Goal: Use online tool/utility: Utilize a website feature to perform a specific function

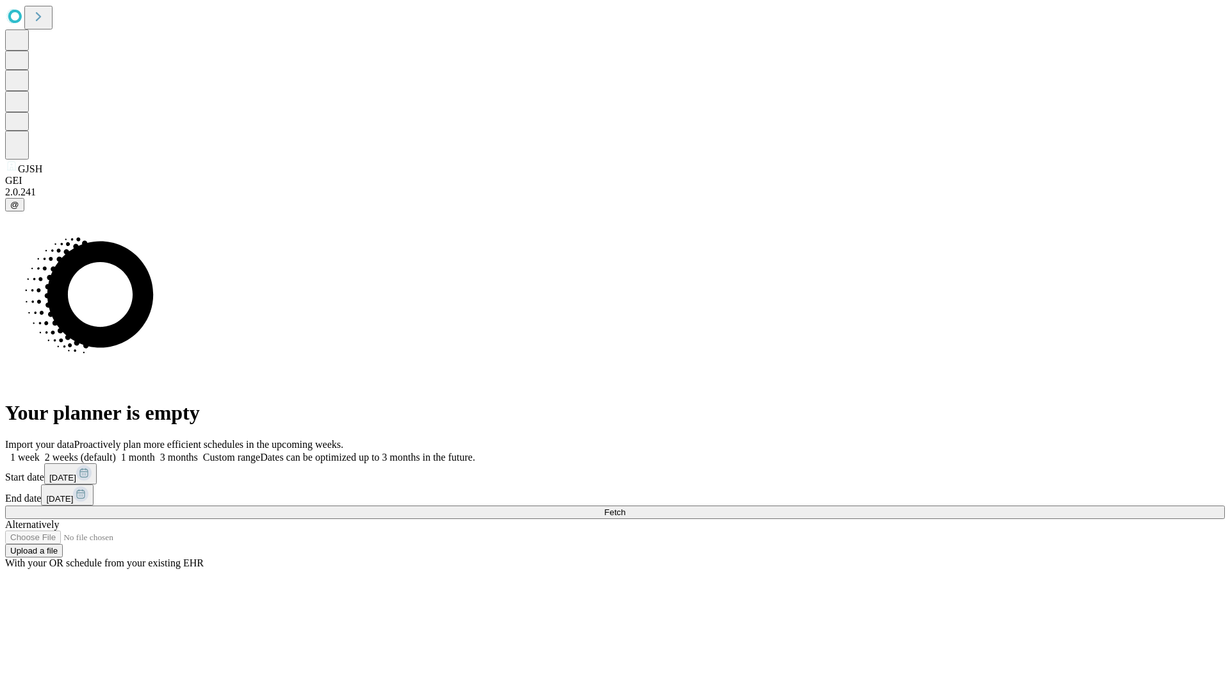
click at [625, 508] on span "Fetch" at bounding box center [614, 513] width 21 height 10
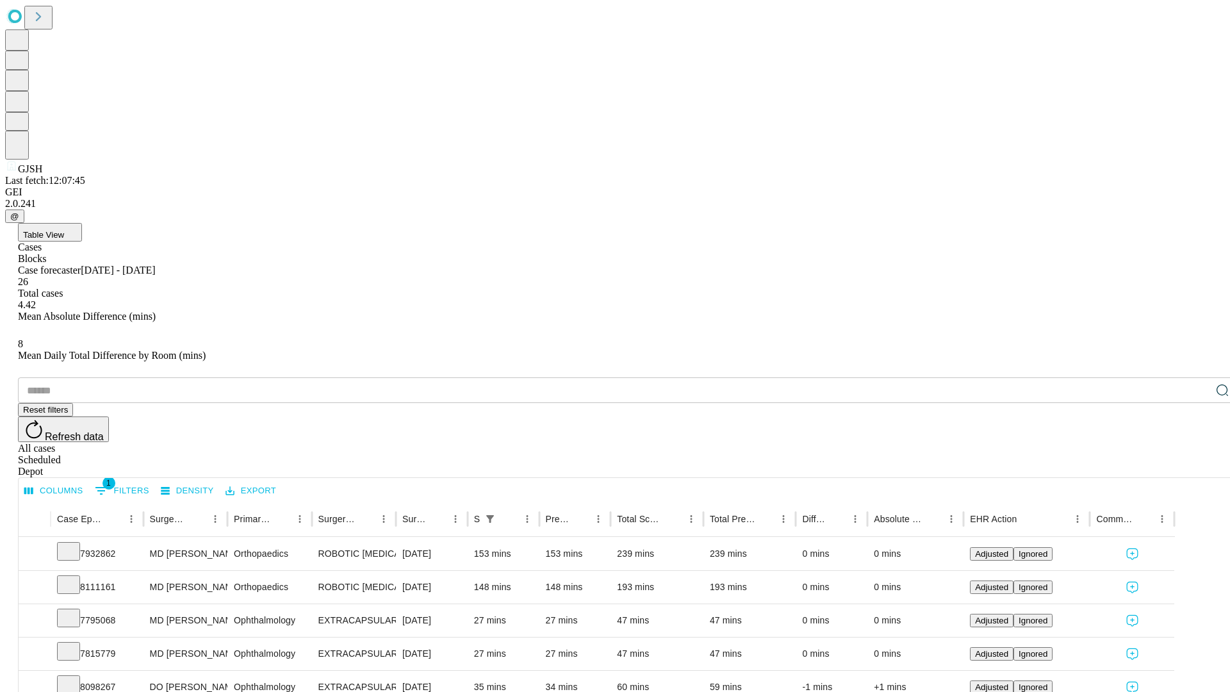
click at [64, 230] on span "Table View" at bounding box center [43, 235] width 41 height 10
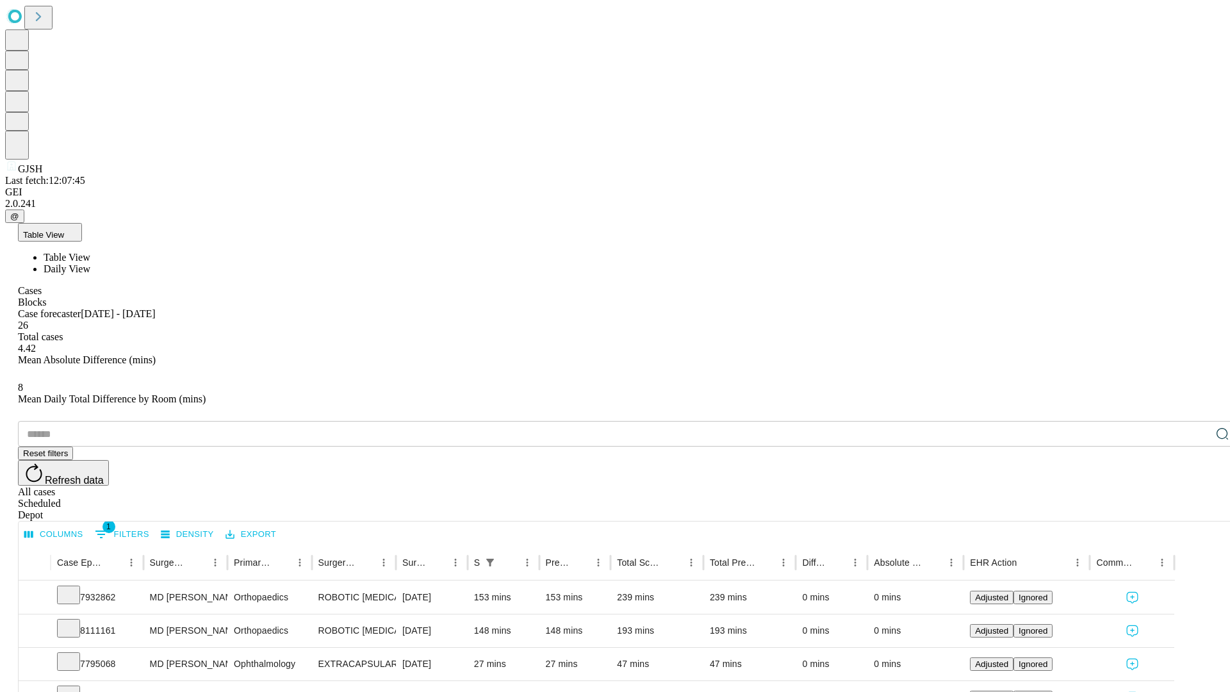
click at [90, 263] on span "Daily View" at bounding box center [67, 268] width 47 height 11
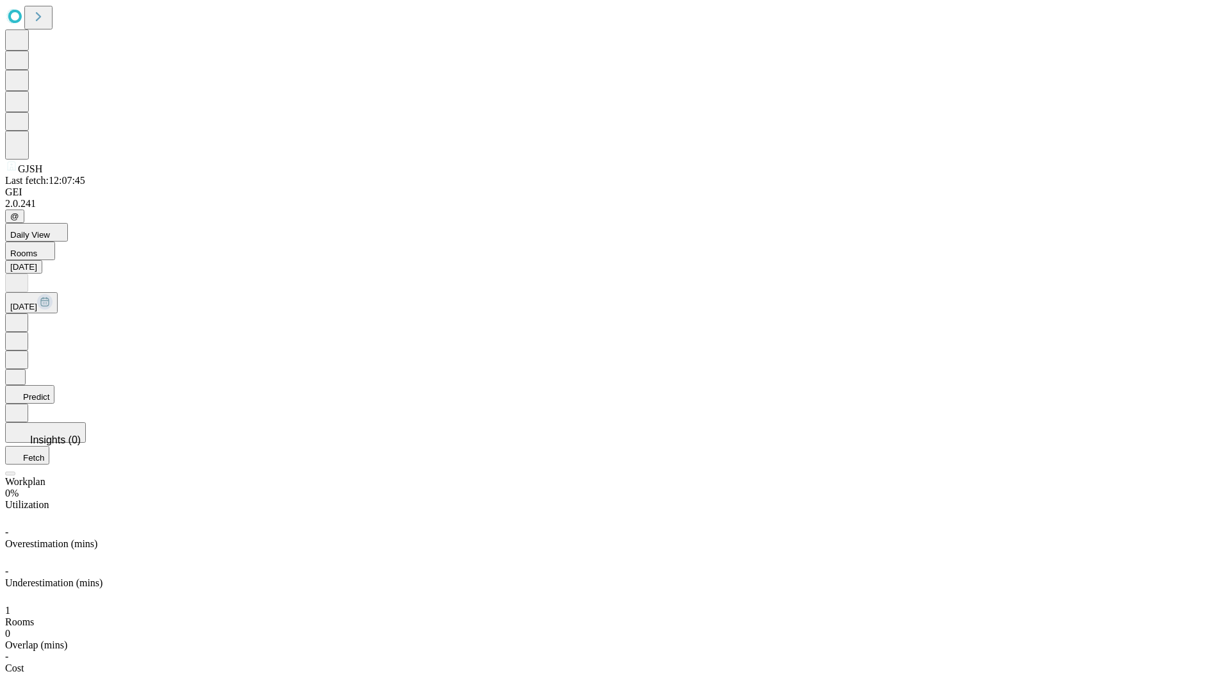
click at [54, 385] on button "Predict" at bounding box center [29, 394] width 49 height 19
